Goal: Check status

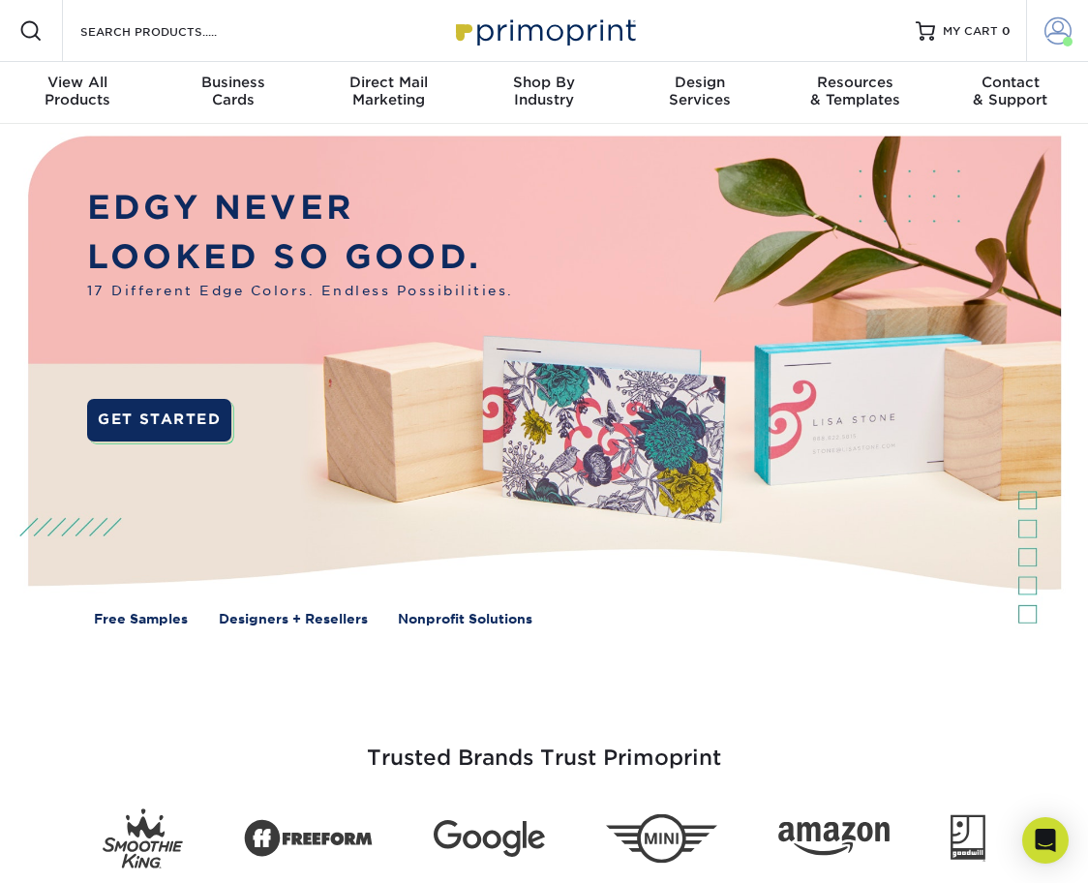
click at [1053, 24] on span at bounding box center [1058, 30] width 27 height 27
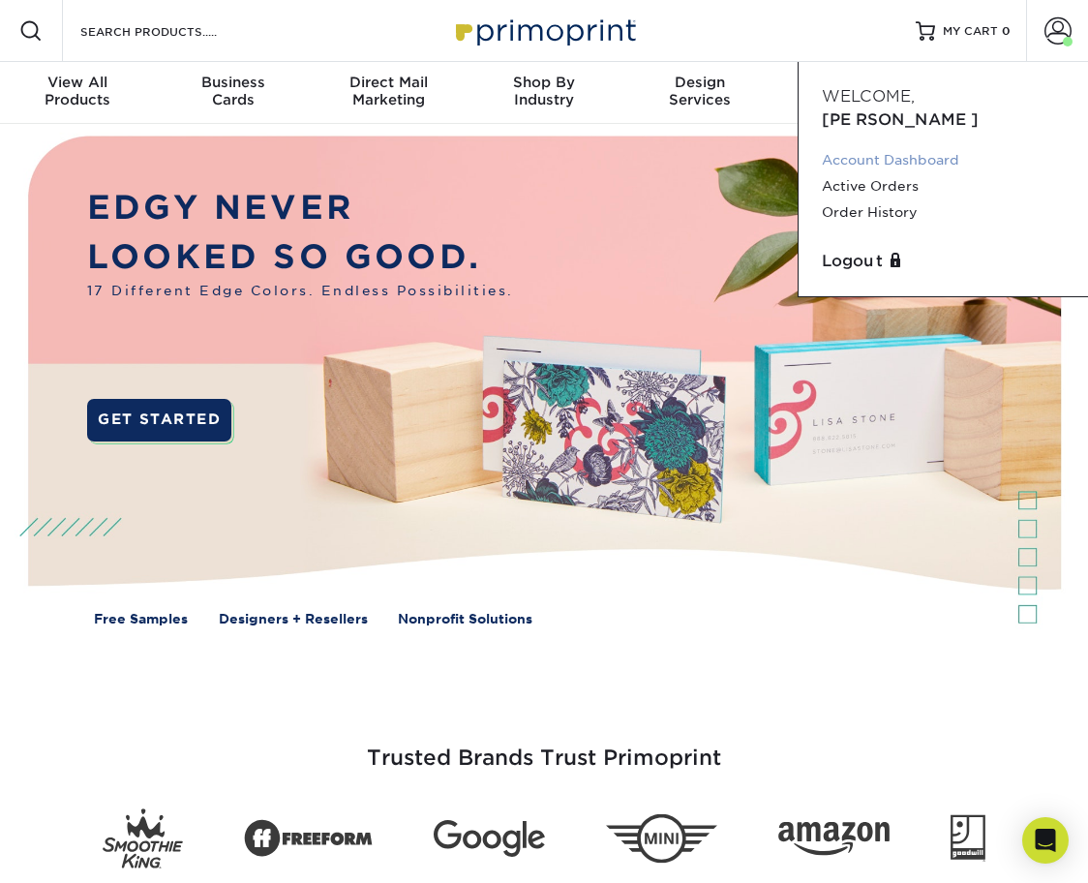
click at [926, 147] on link "Account Dashboard" at bounding box center [943, 160] width 243 height 26
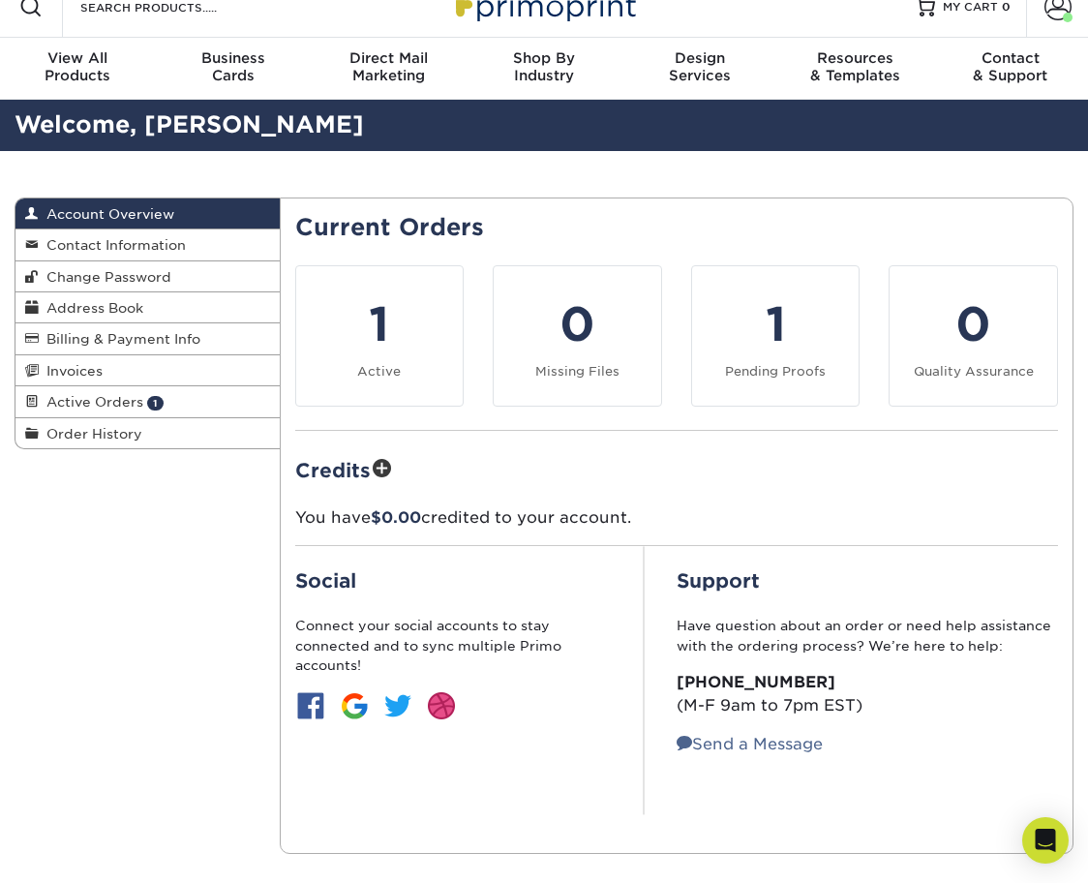
scroll to position [22, 0]
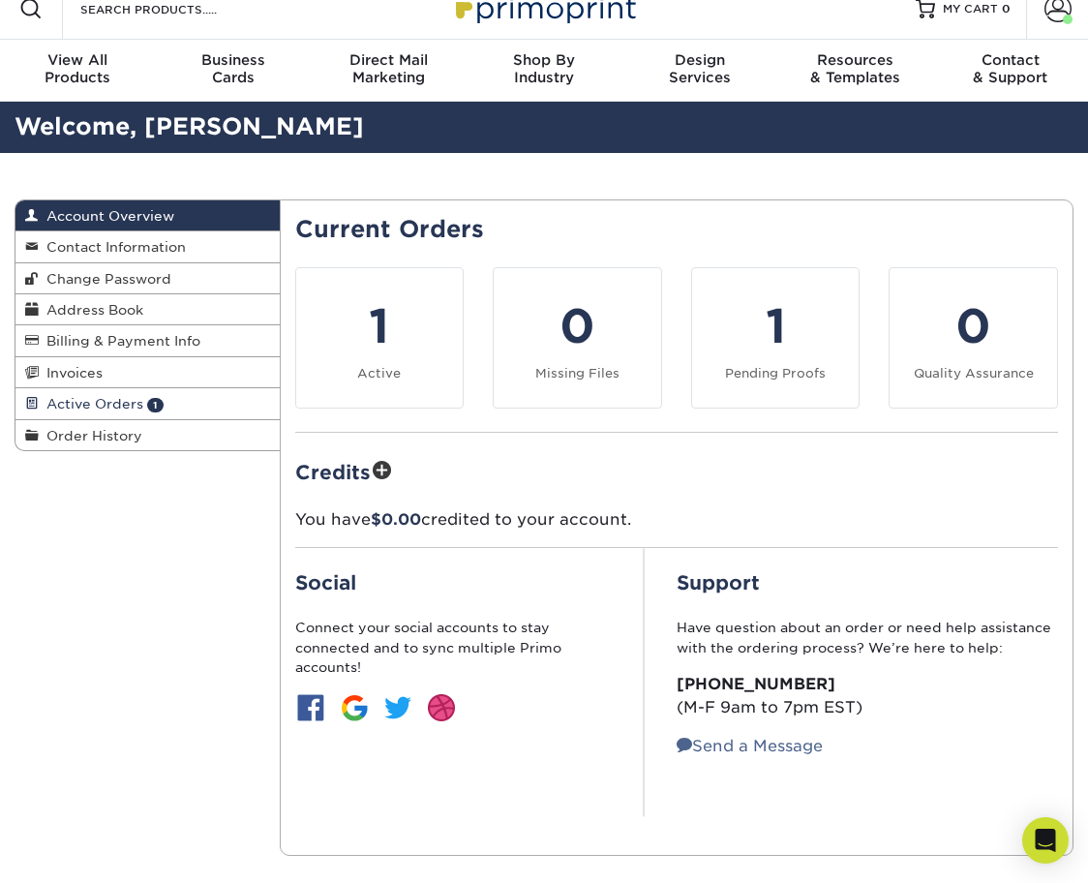
click at [135, 396] on span "Active Orders" at bounding box center [91, 403] width 105 height 15
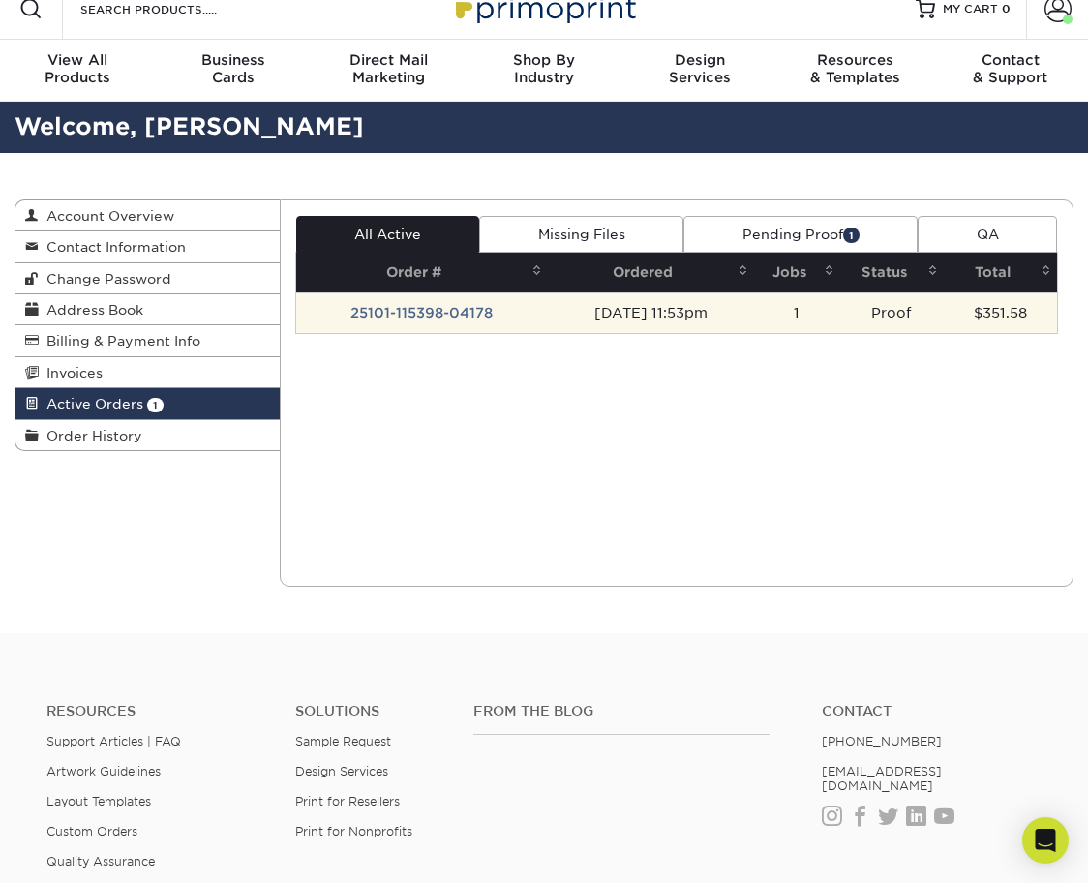
click at [693, 303] on td "[DATE] 11:53pm" at bounding box center [651, 312] width 206 height 41
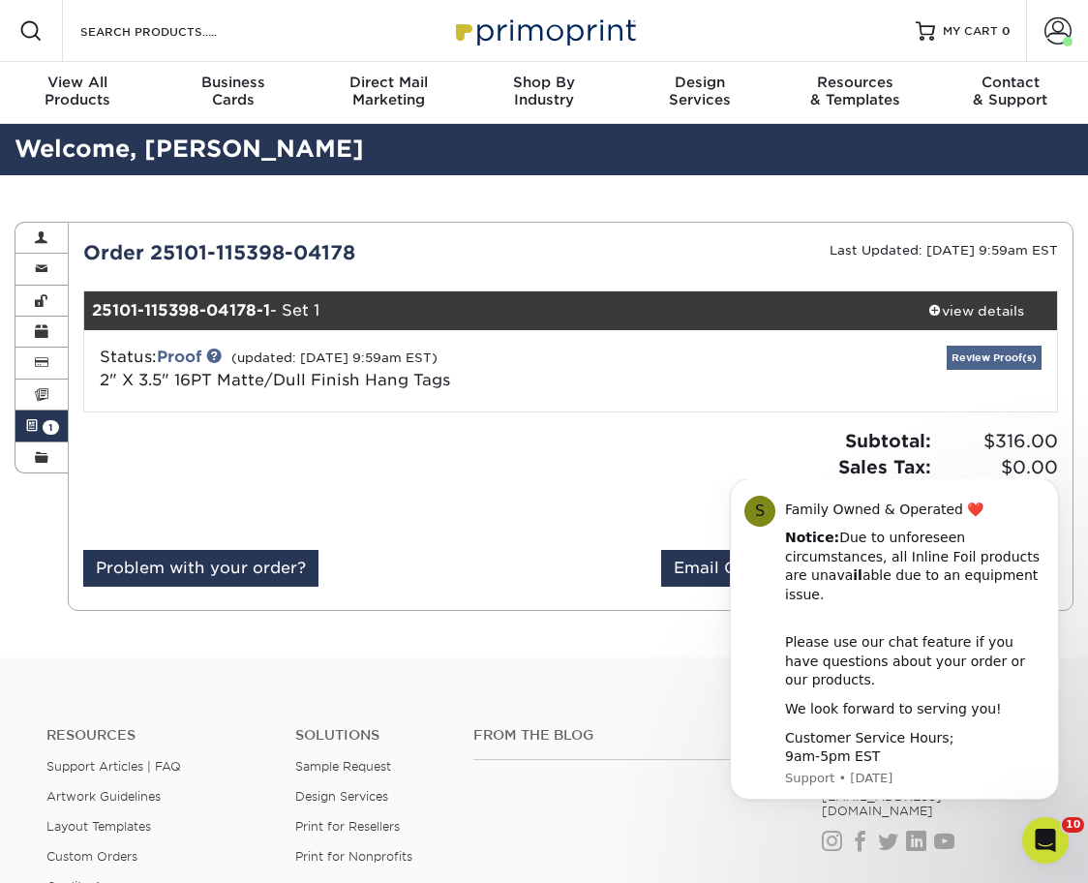
click at [998, 362] on link "Review Proof(s)" at bounding box center [994, 358] width 95 height 24
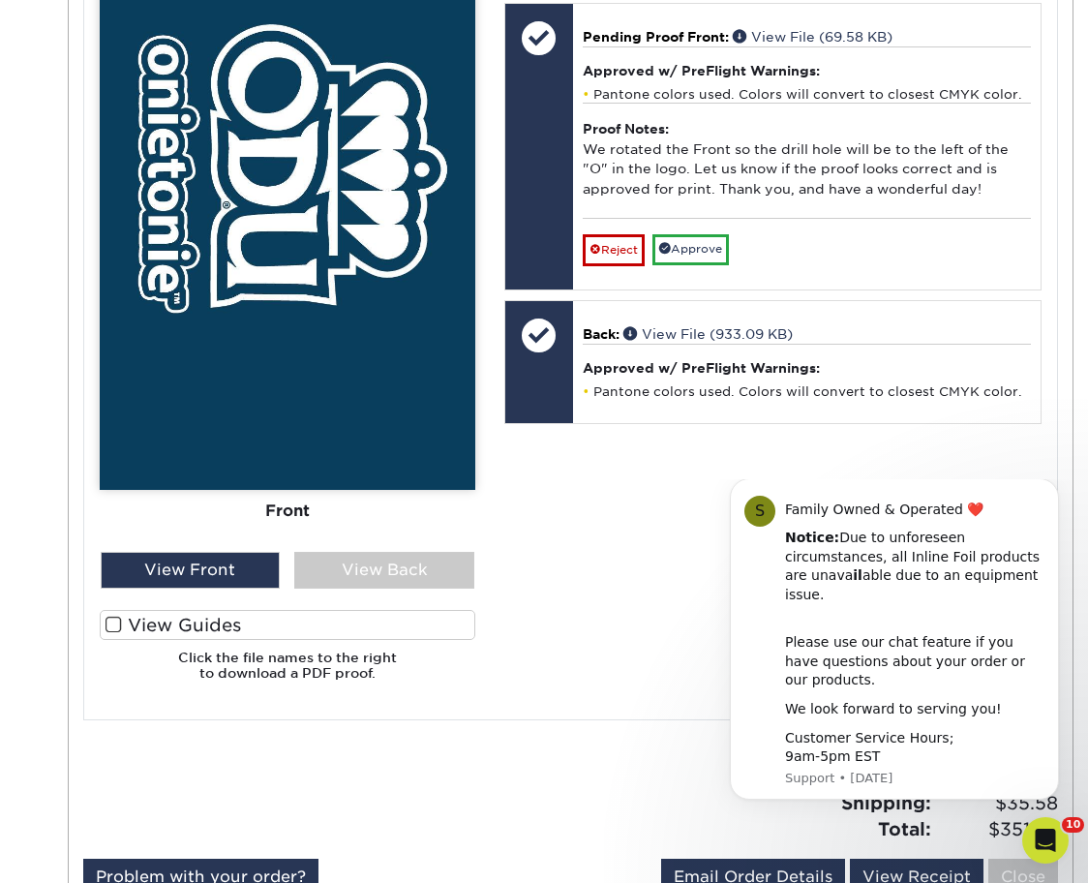
scroll to position [994, 0]
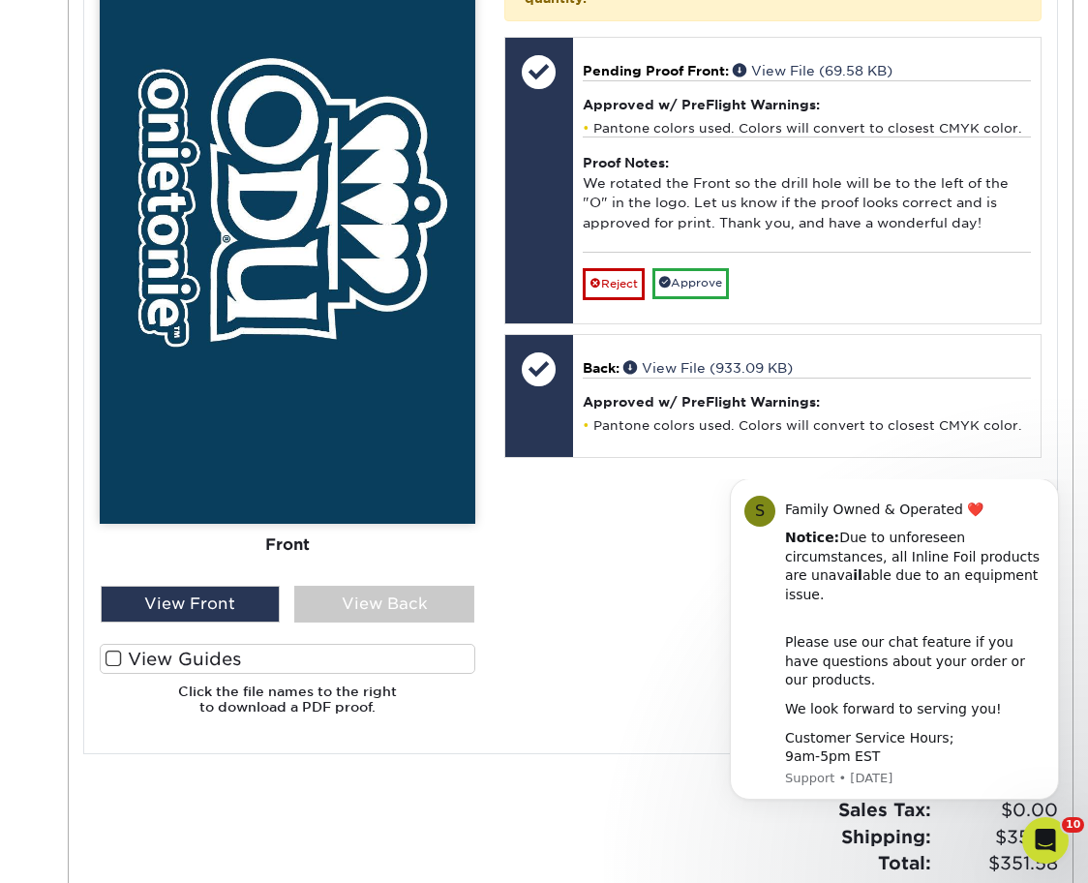
click at [113, 650] on span at bounding box center [114, 659] width 16 height 18
click at [0, 0] on input "View Guides" at bounding box center [0, 0] width 0 height 0
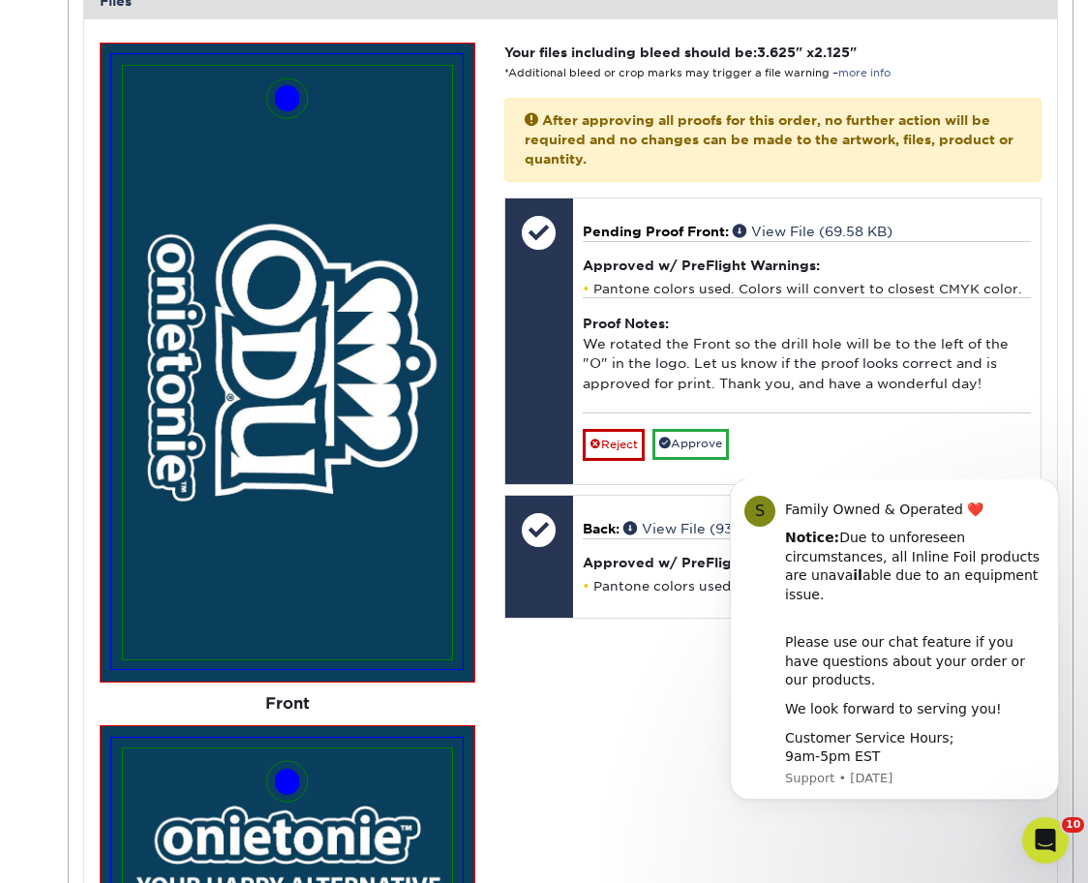
scroll to position [833, 0]
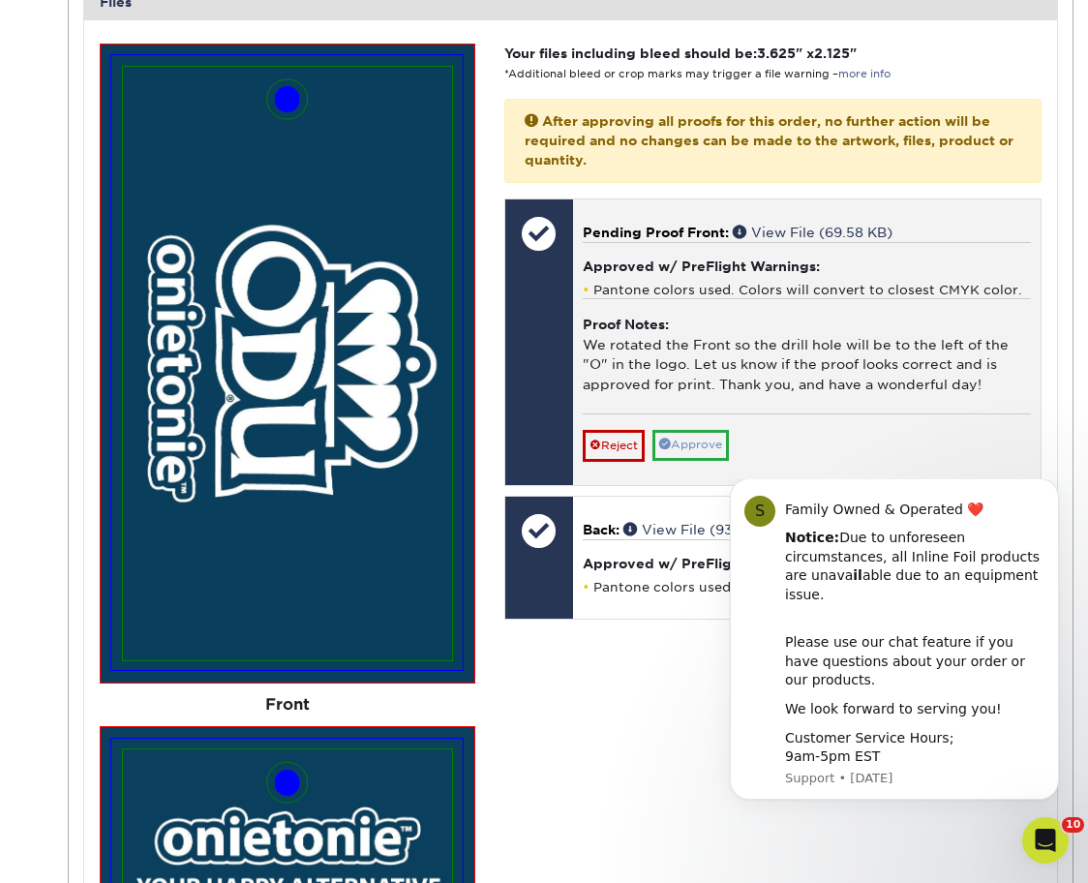
click at [696, 430] on link "Approve" at bounding box center [690, 445] width 76 height 30
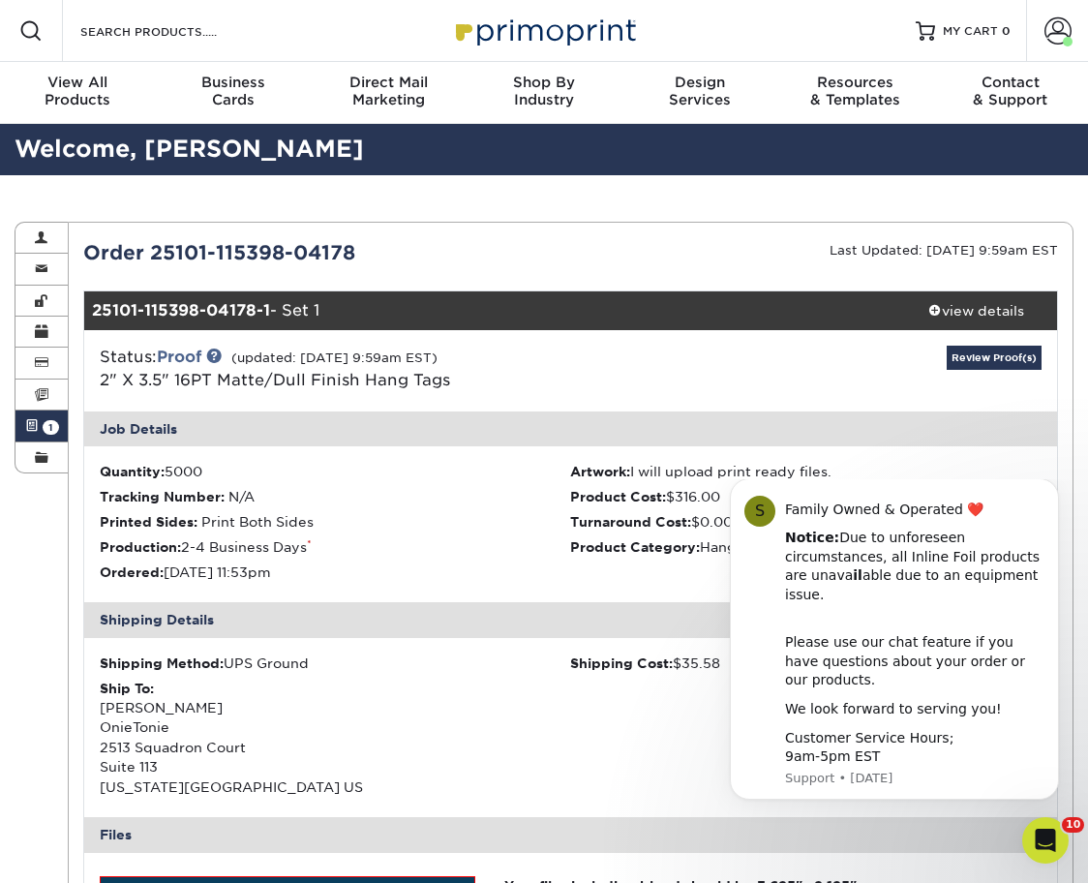
scroll to position [0, 0]
